Goal: Information Seeking & Learning: Find specific fact

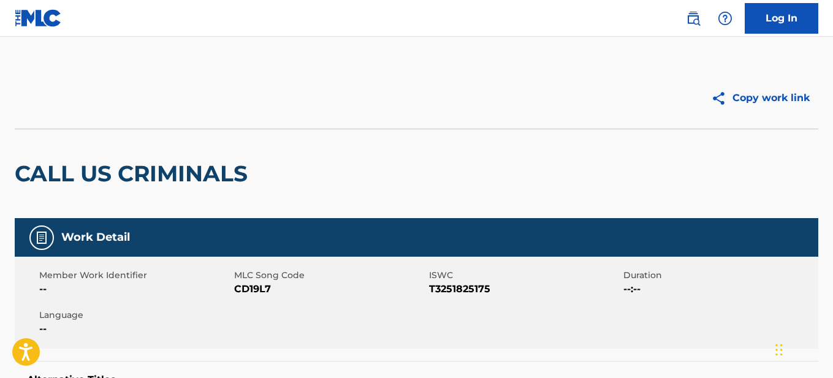
click at [696, 16] on img at bounding box center [693, 18] width 15 height 15
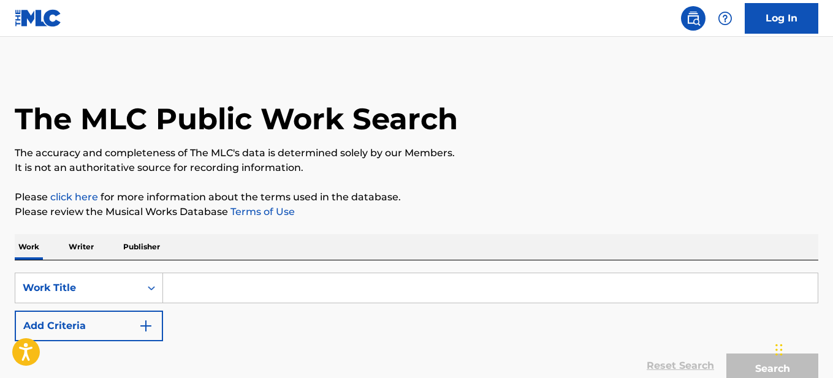
drag, startPoint x: 185, startPoint y: 288, endPoint x: 297, endPoint y: 304, distance: 113.3
click at [185, 288] on input "Search Form" at bounding box center [490, 287] width 655 height 29
paste input "THETAHEALING"
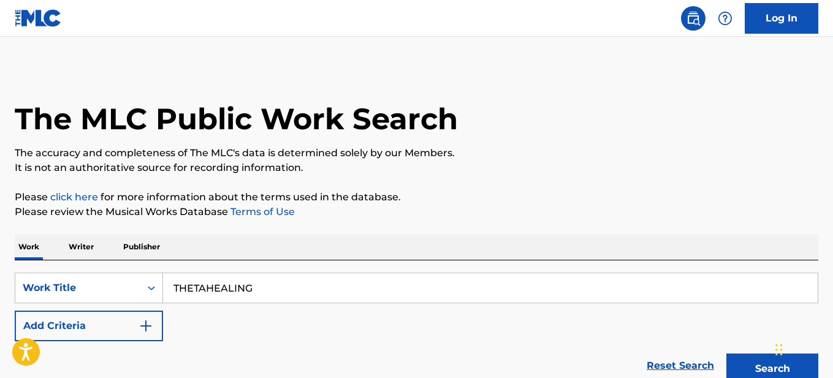
scroll to position [116, 0]
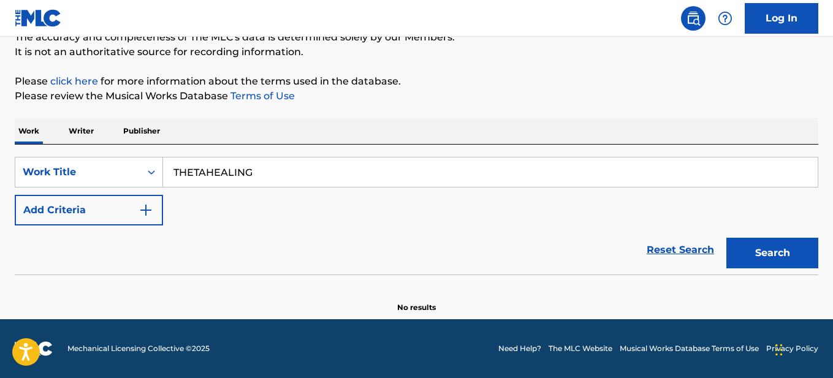
click at [762, 250] on button "Search" at bounding box center [773, 253] width 92 height 31
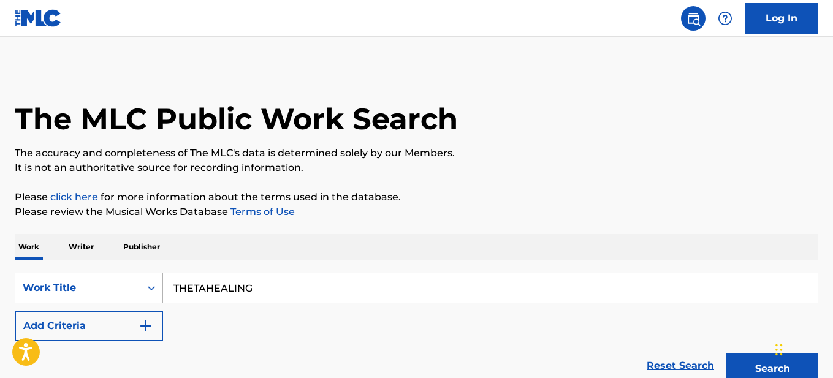
drag, startPoint x: 282, startPoint y: 289, endPoint x: 113, endPoint y: 288, distance: 169.2
click at [113, 288] on div "SearchWithCriteriaa9f9c5cd-6b3b-4715-99a5-962e7d4301ce Work Title THETAHEALING" at bounding box center [417, 288] width 804 height 31
paste input "EGOT"
type input "EGOT"
click at [486, 205] on div "The MLC Public Work Search The accuracy and completeness of The MLC's data is d…" at bounding box center [416, 248] width 833 height 362
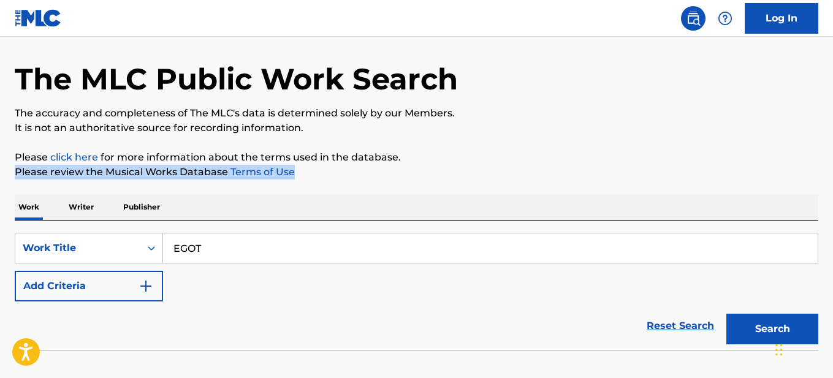
scroll to position [61, 0]
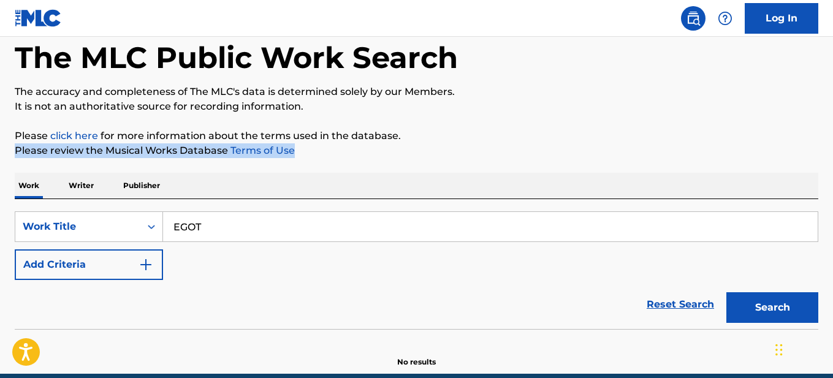
click at [153, 264] on button "Add Criteria" at bounding box center [89, 265] width 148 height 31
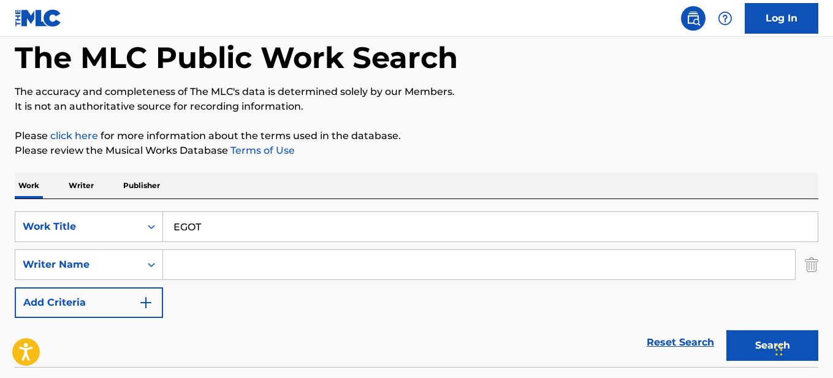
click at [226, 262] on input "Search Form" at bounding box center [479, 264] width 632 height 29
drag, startPoint x: 294, startPoint y: 251, endPoint x: 288, endPoint y: 258, distance: 9.1
click at [293, 253] on input "Search Form" at bounding box center [479, 264] width 632 height 29
click at [288, 258] on input "Search Form" at bounding box center [479, 264] width 632 height 29
paste input "SWEET JAZZA"
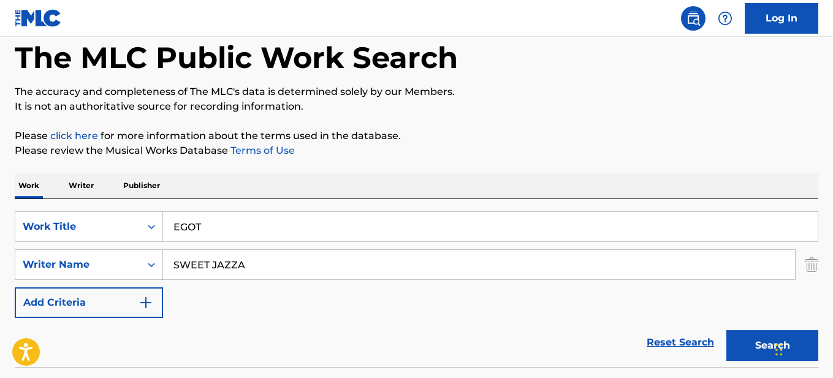
type input "SWEET JAZZA"
click at [748, 339] on button "Search" at bounding box center [773, 346] width 92 height 31
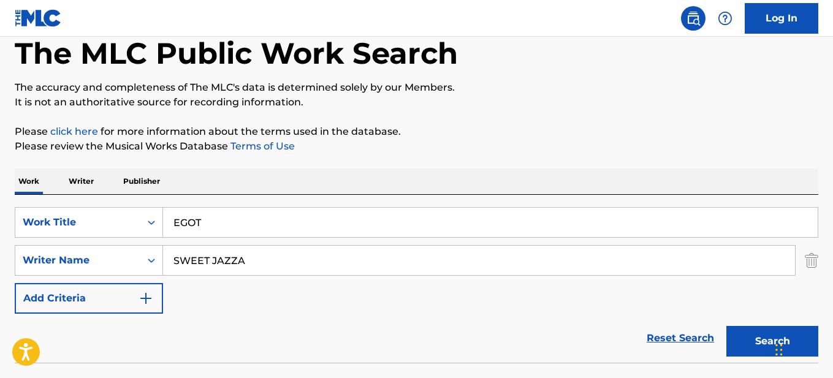
scroll to position [0, 0]
